Goal: Information Seeking & Learning: Learn about a topic

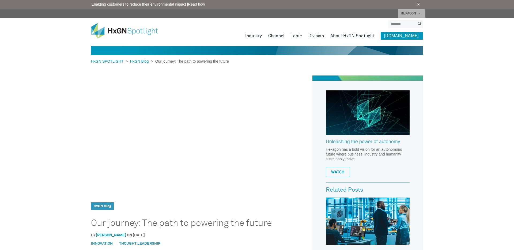
click at [350, 109] on img at bounding box center [368, 112] width 84 height 45
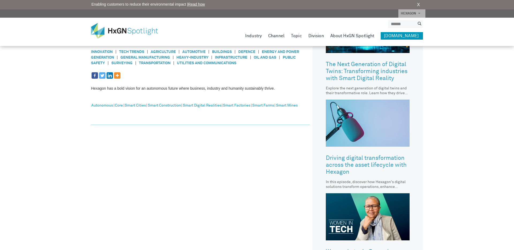
scroll to position [305, 0]
